Goal: Information Seeking & Learning: Learn about a topic

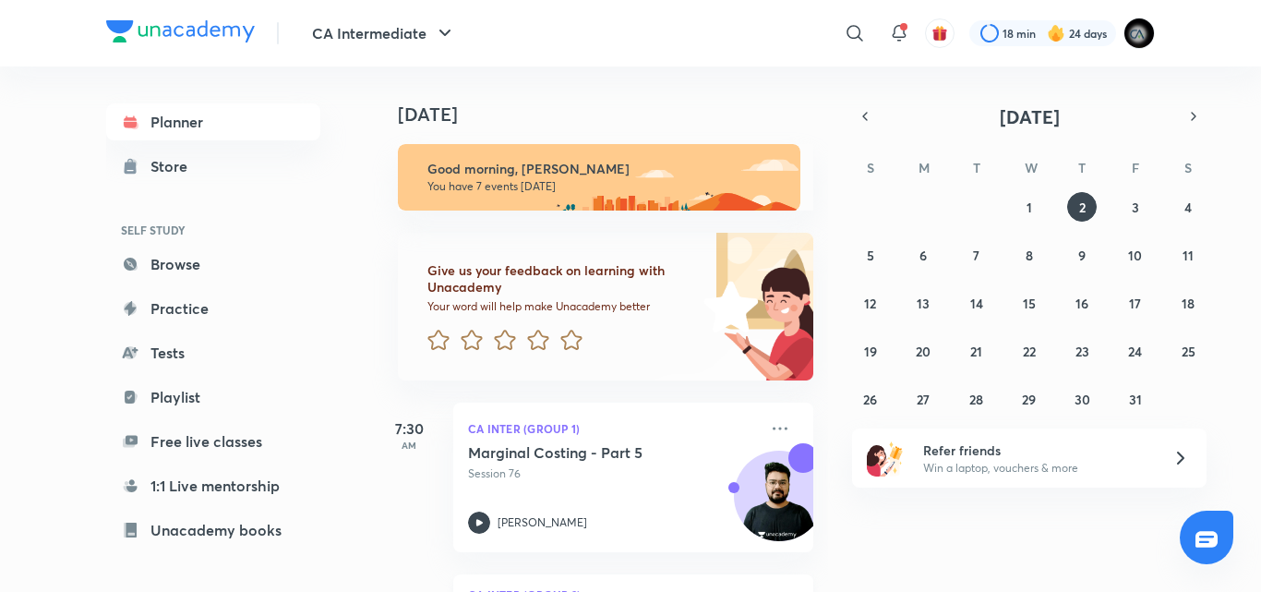
scroll to position [448, 0]
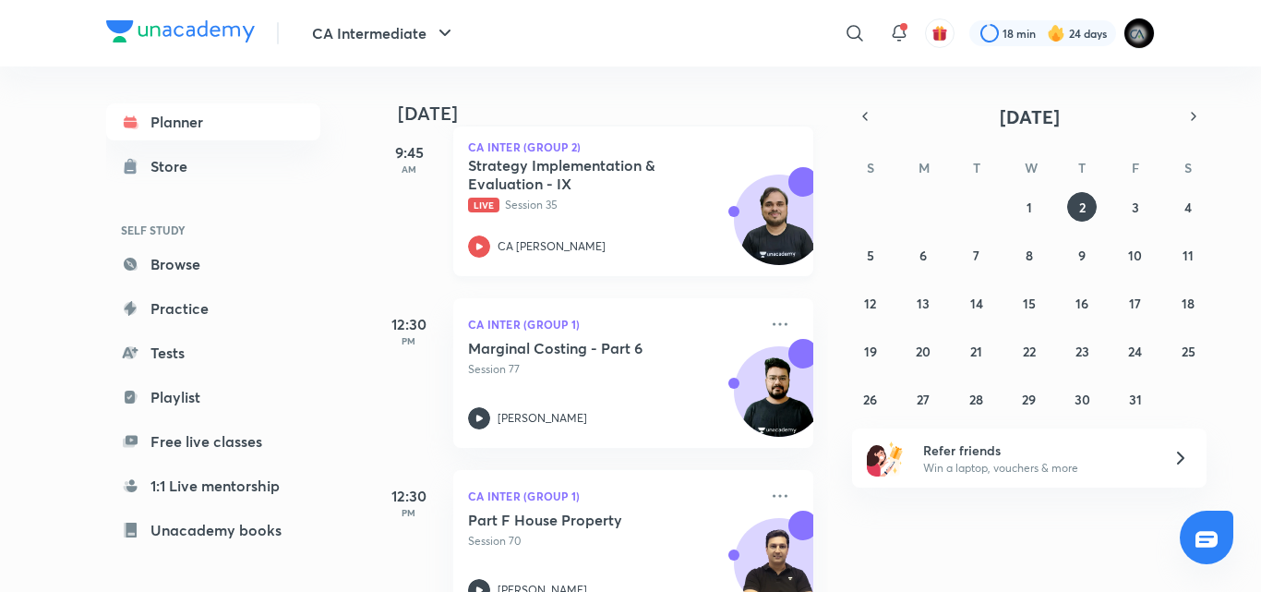
click at [585, 191] on h5 "Strategy Implementation & Evaluation - IX" at bounding box center [583, 174] width 230 height 37
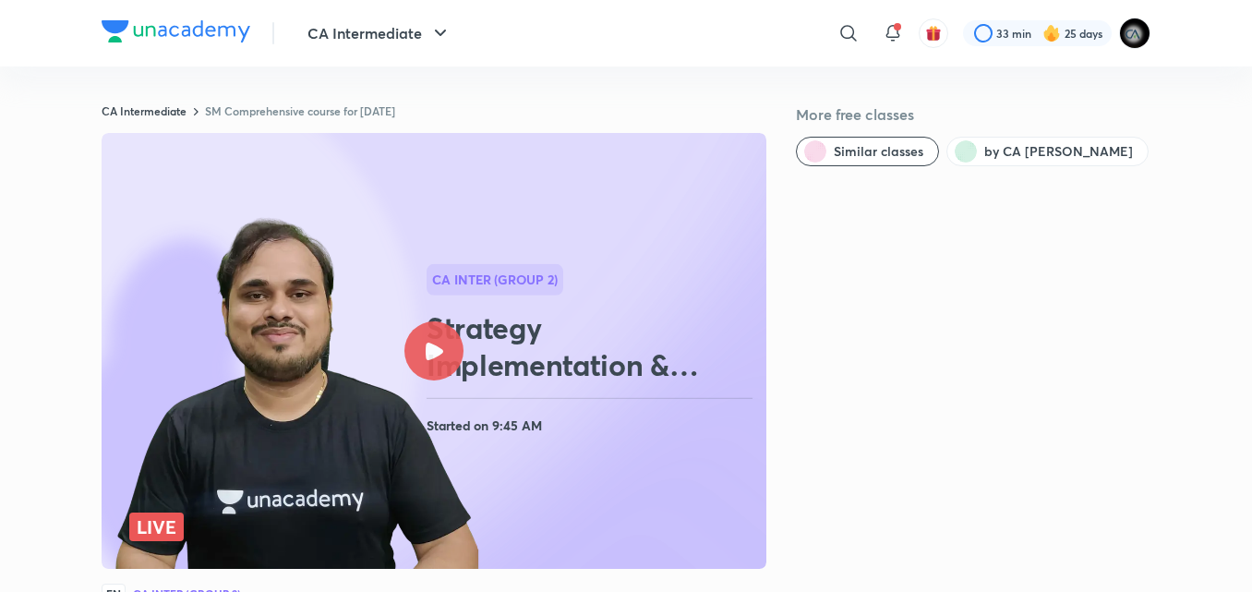
click at [426, 350] on icon at bounding box center [435, 352] width 18 height 18
click at [427, 351] on icon at bounding box center [435, 352] width 18 height 18
click at [432, 340] on div at bounding box center [433, 350] width 59 height 59
click at [422, 348] on div at bounding box center [433, 350] width 59 height 59
click at [439, 334] on div at bounding box center [433, 350] width 59 height 59
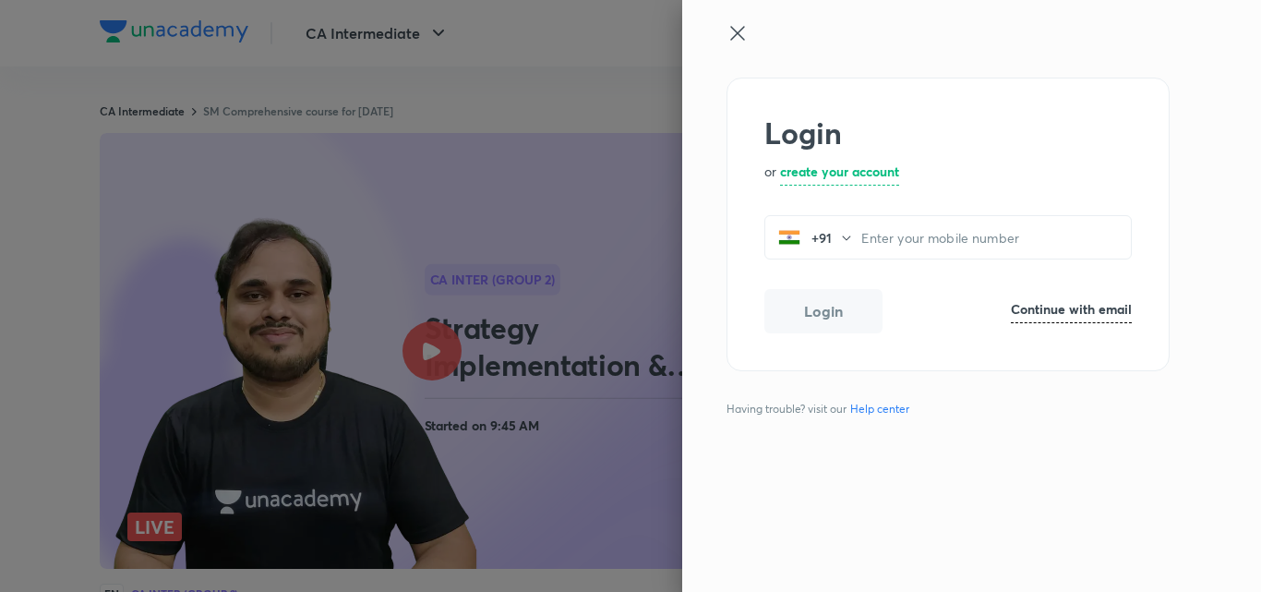
click at [733, 24] on icon at bounding box center [738, 33] width 22 height 22
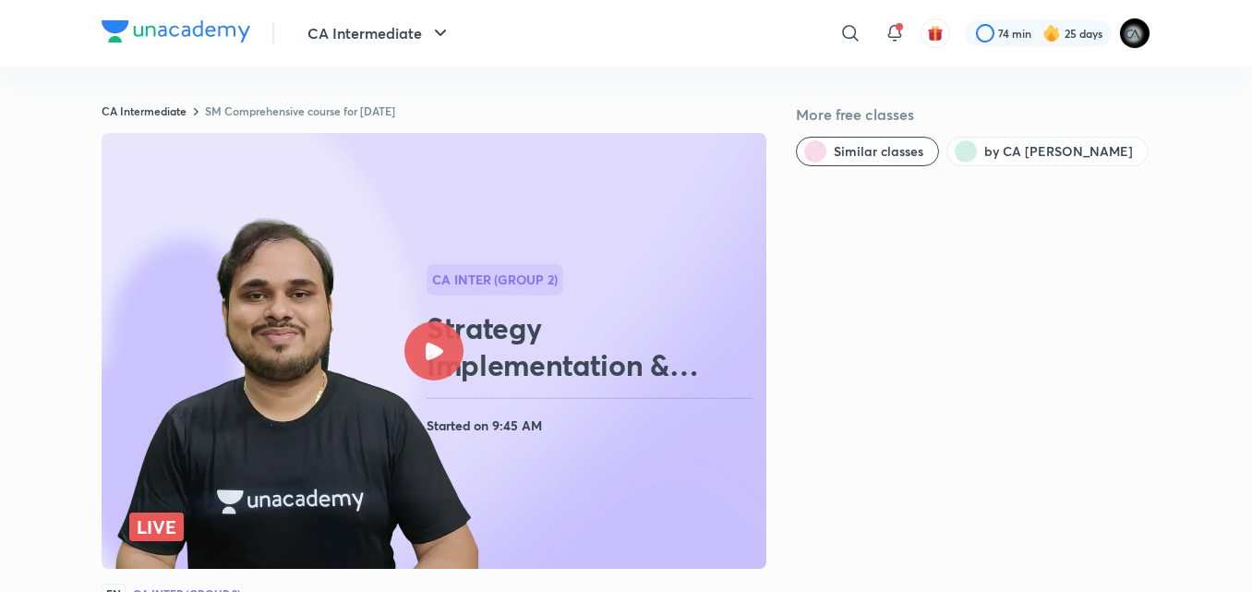
click at [436, 343] on icon at bounding box center [435, 352] width 18 height 18
click at [437, 355] on icon at bounding box center [435, 352] width 18 height 18
click at [442, 336] on div at bounding box center [433, 350] width 59 height 59
click at [446, 340] on div at bounding box center [433, 350] width 59 height 59
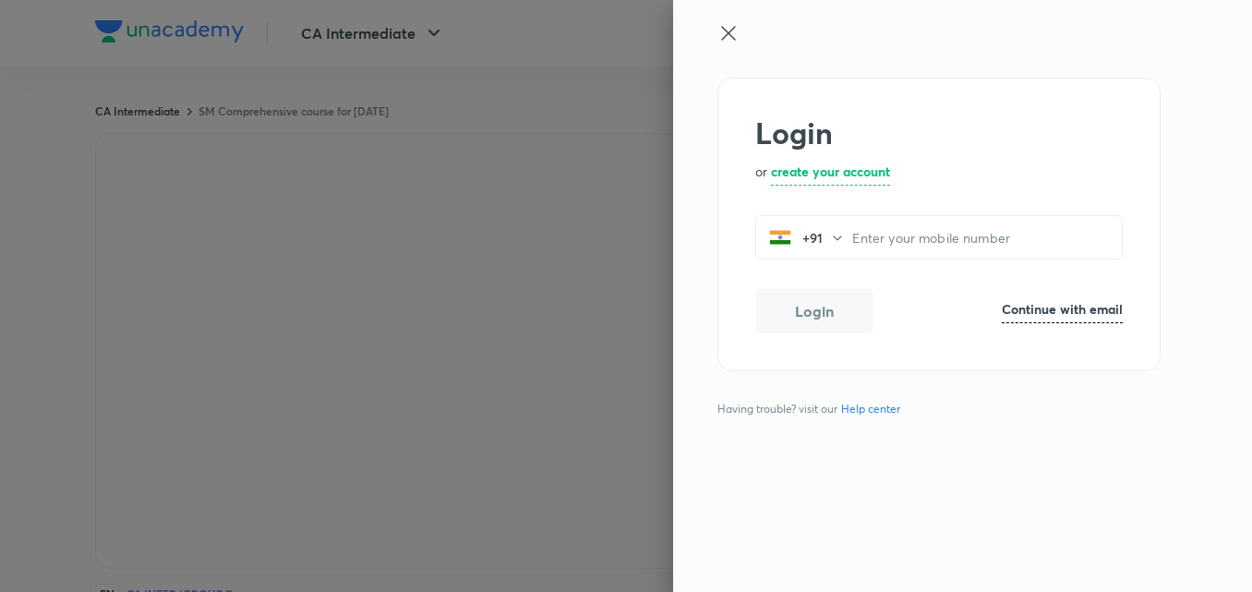
scroll to position [517, 0]
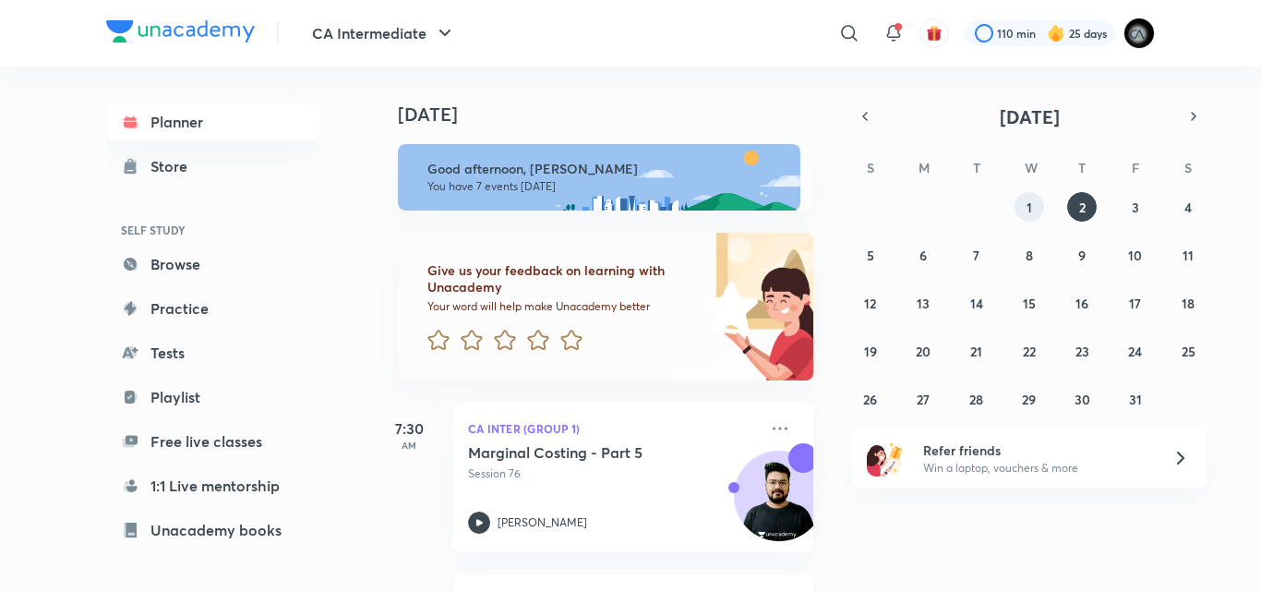
click at [1035, 209] on button "1" at bounding box center [1030, 207] width 30 height 30
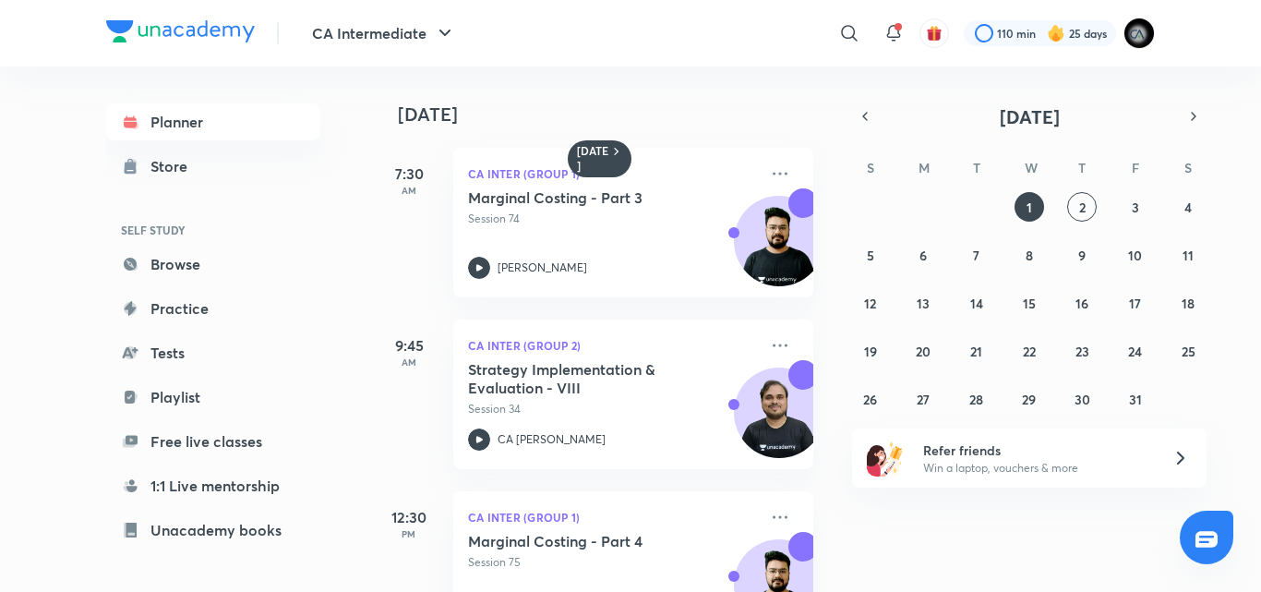
click at [811, 517] on div "[DATE] 7:30 AM CA Inter (Group 1) Marginal Costing - Part 3 Session 74 [PERSON_…" at bounding box center [600, 328] width 456 height 525
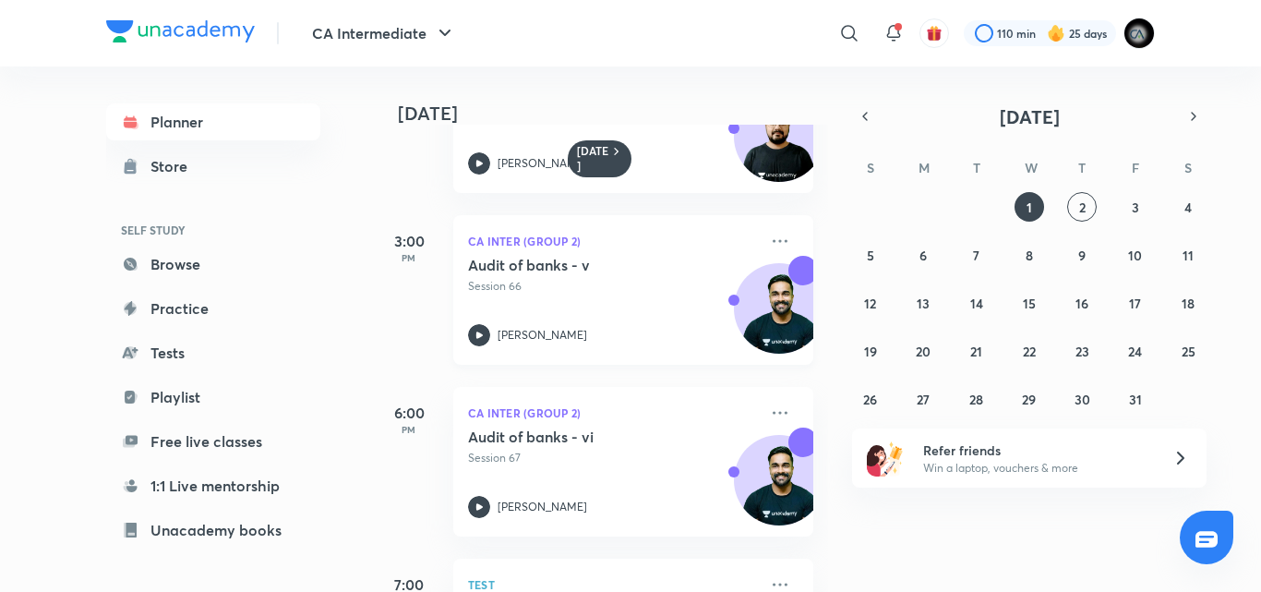
click at [621, 290] on p "Session 66" at bounding box center [613, 286] width 290 height 17
